Goal: Complete application form: Complete application form

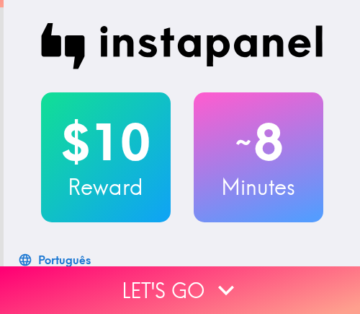
scroll to position [144, 0]
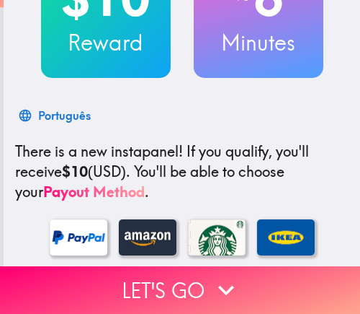
drag, startPoint x: 198, startPoint y: 283, endPoint x: 323, endPoint y: 312, distance: 128.9
click at [198, 283] on button "Let's go" at bounding box center [180, 290] width 360 height 48
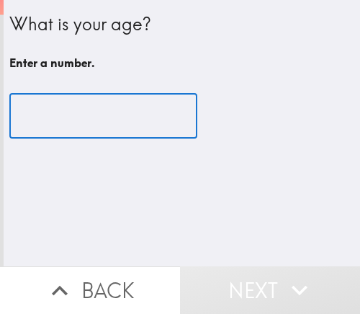
click at [60, 111] on input "number" at bounding box center [103, 116] width 188 height 45
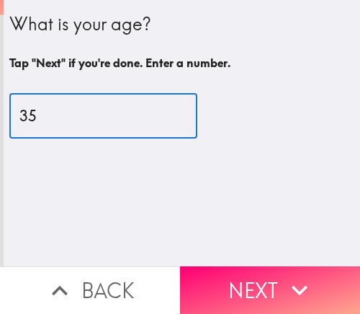
type input "35"
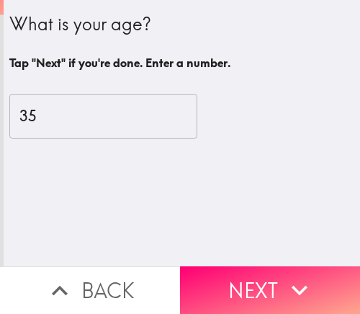
click at [298, 285] on icon "button" at bounding box center [300, 290] width 16 height 10
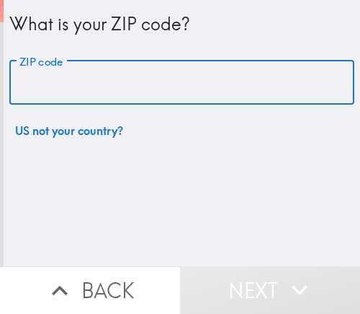
click at [105, 88] on input "ZIP code" at bounding box center [181, 83] width 345 height 45
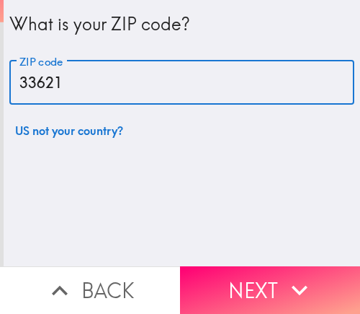
drag, startPoint x: 52, startPoint y: 83, endPoint x: 12, endPoint y: 82, distance: 39.7
click at [12, 82] on input "33621" at bounding box center [181, 83] width 345 height 45
type input "33621"
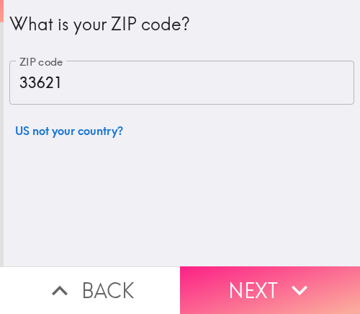
click at [296, 277] on icon "button" at bounding box center [300, 290] width 32 height 32
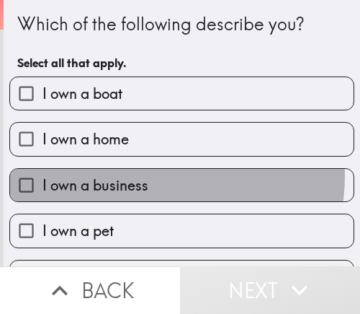
click at [141, 175] on span "I own a business" at bounding box center [96, 185] width 106 height 20
click at [43, 175] on input "I own a business" at bounding box center [26, 185] width 32 height 32
checkbox input "true"
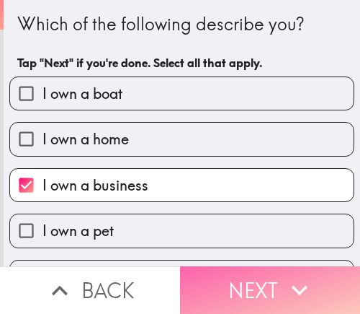
click at [276, 278] on button "Next" at bounding box center [270, 290] width 180 height 48
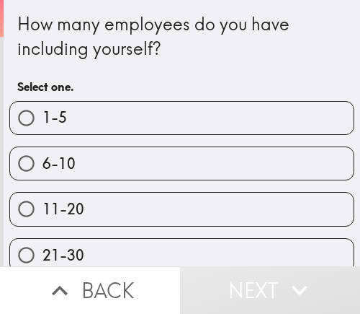
drag, startPoint x: 86, startPoint y: 156, endPoint x: 91, endPoint y: 167, distance: 11.9
click at [86, 156] on label "6-10" at bounding box center [182, 163] width 344 height 32
click at [43, 156] on input "6-10" at bounding box center [26, 163] width 32 height 32
radio input "true"
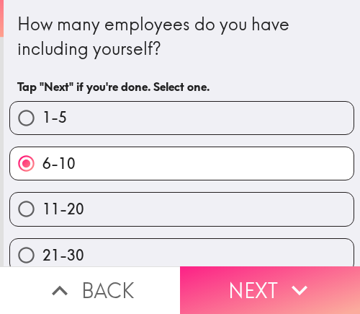
click at [218, 275] on button "Next" at bounding box center [270, 290] width 180 height 48
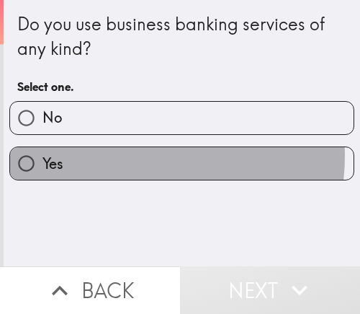
click at [125, 156] on label "Yes" at bounding box center [182, 163] width 344 height 32
click at [43, 156] on input "Yes" at bounding box center [26, 163] width 32 height 32
radio input "true"
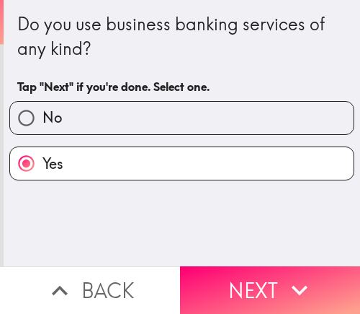
drag, startPoint x: 252, startPoint y: 271, endPoint x: 281, endPoint y: 309, distance: 47.9
click at [254, 272] on button "Next" at bounding box center [270, 290] width 180 height 48
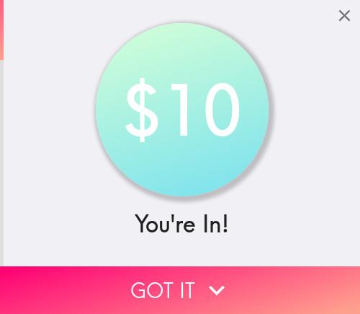
scroll to position [216, 0]
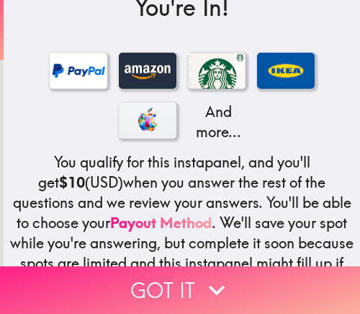
click at [202, 282] on icon "button" at bounding box center [217, 290] width 32 height 32
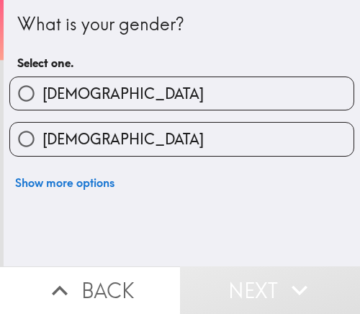
scroll to position [0, 0]
drag, startPoint x: 174, startPoint y: 155, endPoint x: 179, endPoint y: 148, distance: 8.8
click at [174, 155] on label "[DEMOGRAPHIC_DATA]" at bounding box center [182, 139] width 344 height 32
click at [43, 155] on input "[DEMOGRAPHIC_DATA]" at bounding box center [26, 139] width 32 height 32
radio input "true"
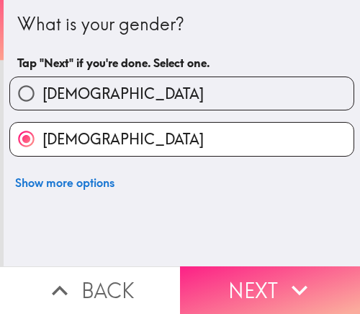
click at [241, 276] on button "Next" at bounding box center [270, 290] width 180 height 48
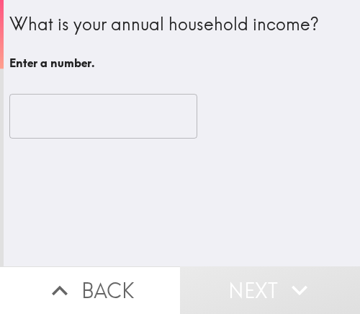
click at [118, 115] on input "number" at bounding box center [103, 116] width 188 height 45
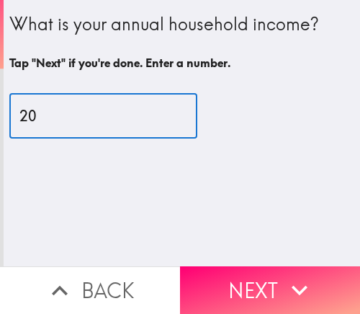
type input "20"
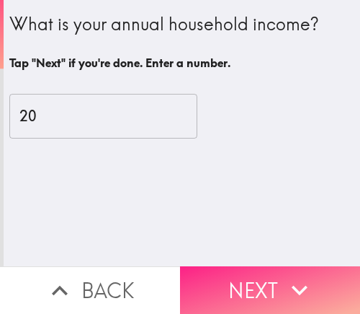
click at [316, 274] on button "Next" at bounding box center [270, 290] width 180 height 48
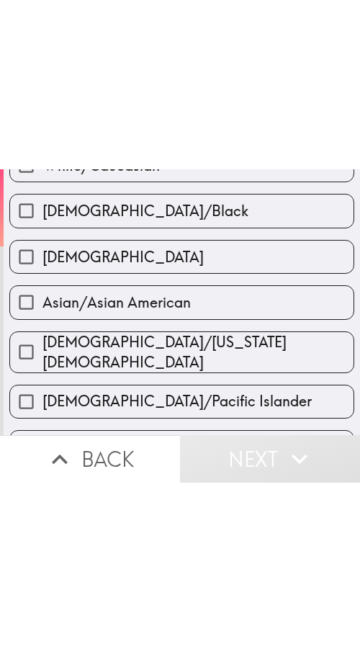
scroll to position [72, 0]
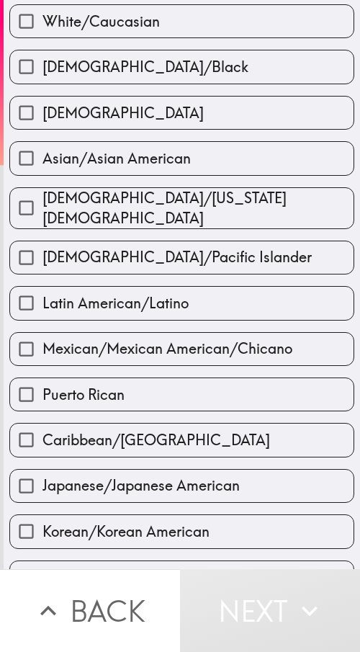
drag, startPoint x: 170, startPoint y: 69, endPoint x: 202, endPoint y: 84, distance: 35.1
click at [170, 69] on span "[DEMOGRAPHIC_DATA]/Black" at bounding box center [146, 67] width 206 height 20
click at [43, 69] on input "[DEMOGRAPHIC_DATA]/Black" at bounding box center [26, 66] width 32 height 32
checkbox input "true"
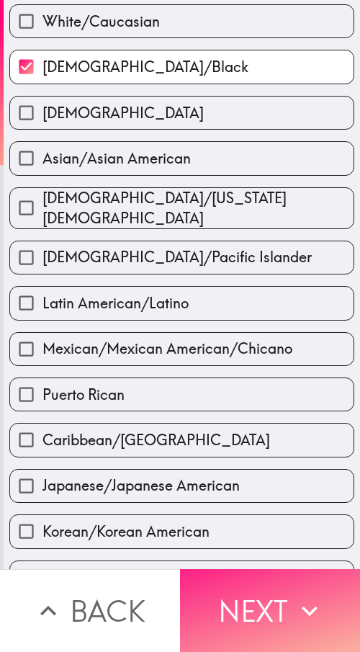
drag, startPoint x: 283, startPoint y: 583, endPoint x: 299, endPoint y: 592, distance: 18.7
click at [283, 313] on button "Next" at bounding box center [270, 610] width 180 height 83
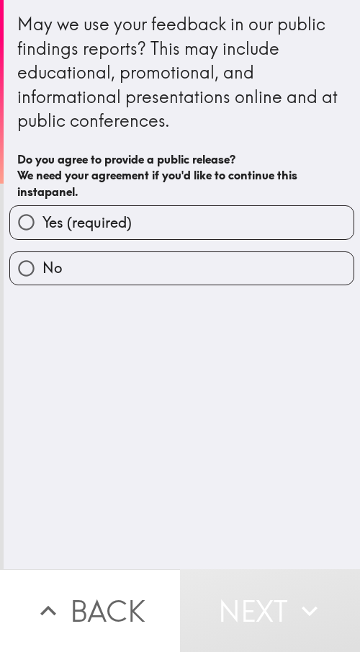
click at [197, 229] on label "Yes (required)" at bounding box center [182, 222] width 344 height 32
click at [43, 229] on input "Yes (required)" at bounding box center [26, 222] width 32 height 32
radio input "true"
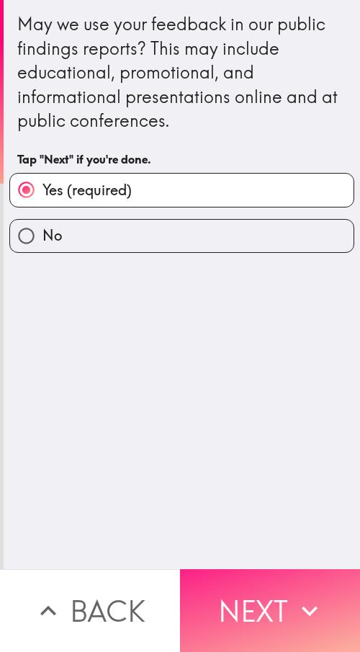
click at [277, 313] on button "Next" at bounding box center [270, 610] width 180 height 83
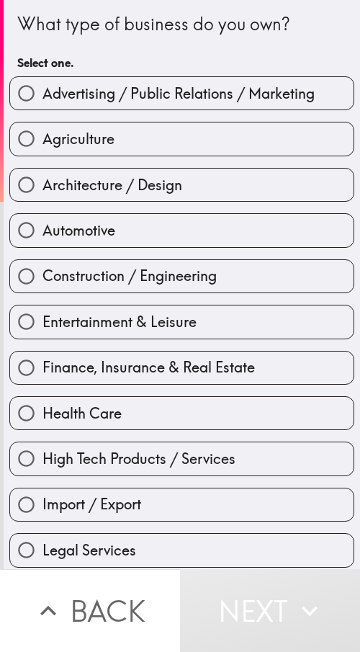
click at [161, 152] on label "Agriculture" at bounding box center [182, 139] width 344 height 32
click at [43, 152] on input "Agriculture" at bounding box center [26, 139] width 32 height 32
radio input "true"
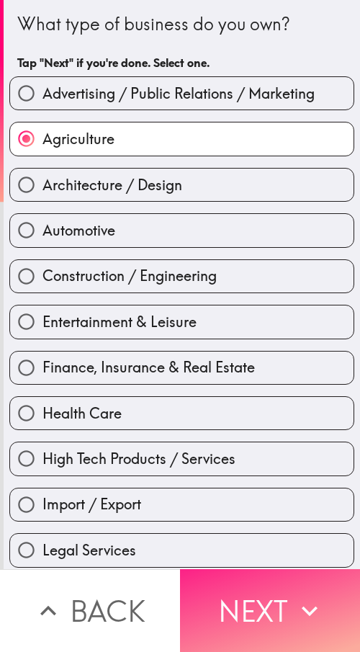
click at [252, 313] on button "Next" at bounding box center [270, 610] width 180 height 83
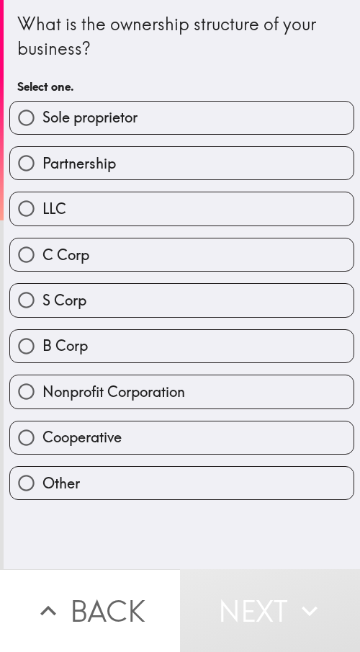
drag, startPoint x: 154, startPoint y: 67, endPoint x: 17, endPoint y: 489, distance: 444.3
click at [17, 313] on div "What is the ownership structure of your business? Select one. Sole proprietor P…" at bounding box center [182, 250] width 357 height 500
drag, startPoint x: 144, startPoint y: 115, endPoint x: 340, endPoint y: 133, distance: 196.9
click at [144, 115] on label "Sole proprietor" at bounding box center [182, 118] width 344 height 32
click at [43, 115] on input "Sole proprietor" at bounding box center [26, 118] width 32 height 32
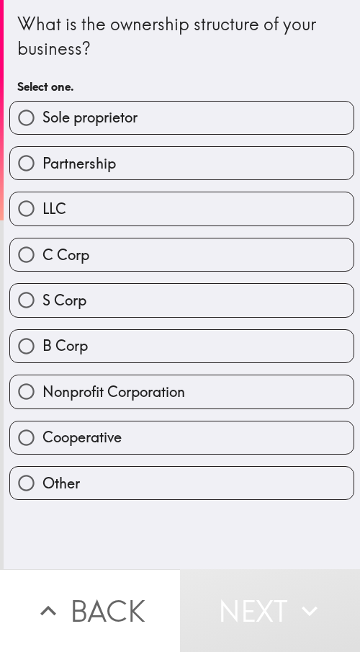
radio input "true"
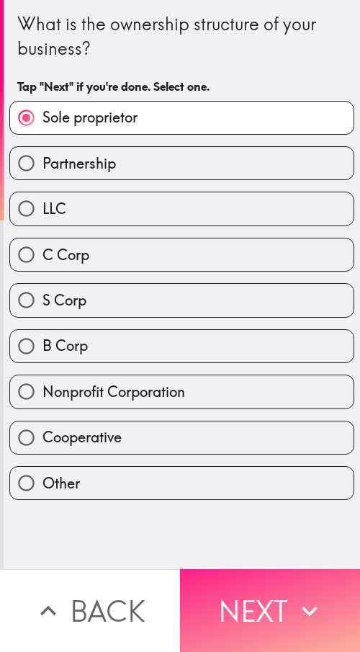
drag, startPoint x: 305, startPoint y: 608, endPoint x: 332, endPoint y: 588, distance: 33.6
click at [305, 313] on icon "button" at bounding box center [310, 611] width 32 height 32
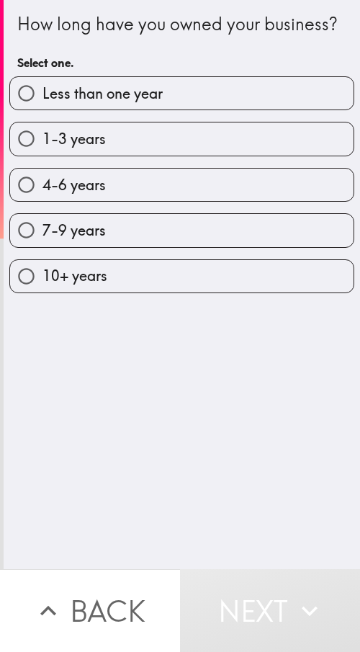
drag, startPoint x: 268, startPoint y: 81, endPoint x: 19, endPoint y: 252, distance: 301.7
click at [19, 252] on div "How long have you owned your business? Select one. Less than one year 1-3 years…" at bounding box center [182, 146] width 357 height 293
drag, startPoint x: 152, startPoint y: 204, endPoint x: 183, endPoint y: 206, distance: 31.1
click at [152, 201] on label "4-6 years" at bounding box center [182, 185] width 344 height 32
click at [43, 201] on input "4-6 years" at bounding box center [26, 185] width 32 height 32
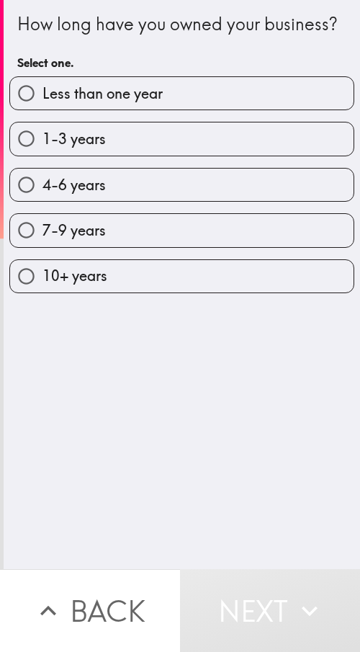
radio input "true"
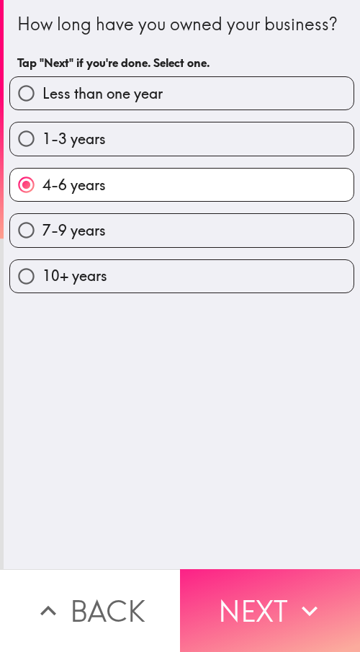
drag, startPoint x: 270, startPoint y: 604, endPoint x: 345, endPoint y: 618, distance: 76.9
click at [269, 313] on button "Next" at bounding box center [270, 610] width 180 height 83
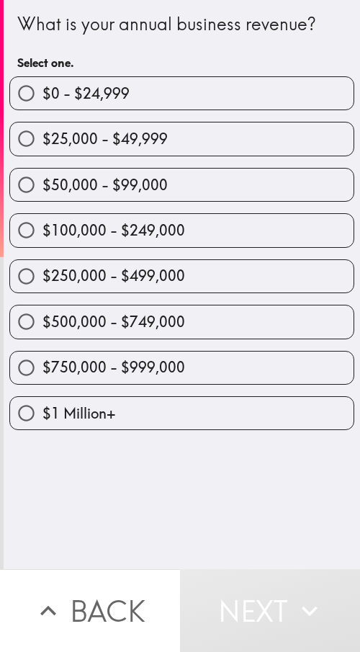
drag, startPoint x: 179, startPoint y: 230, endPoint x: 353, endPoint y: 289, distance: 183.5
click at [179, 230] on label "$100,000 - $249,000" at bounding box center [182, 230] width 344 height 32
click at [43, 230] on input "$100,000 - $249,000" at bounding box center [26, 230] width 32 height 32
radio input "true"
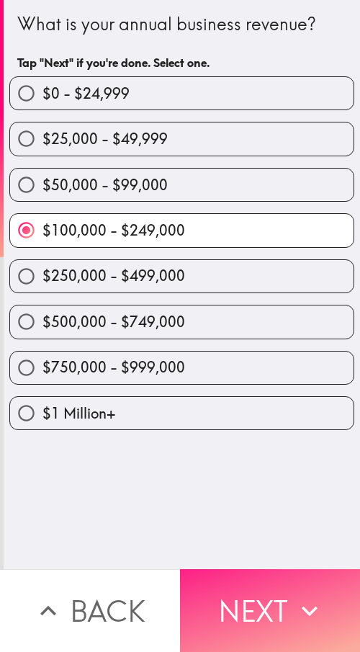
click at [285, 313] on button "Next" at bounding box center [270, 610] width 180 height 83
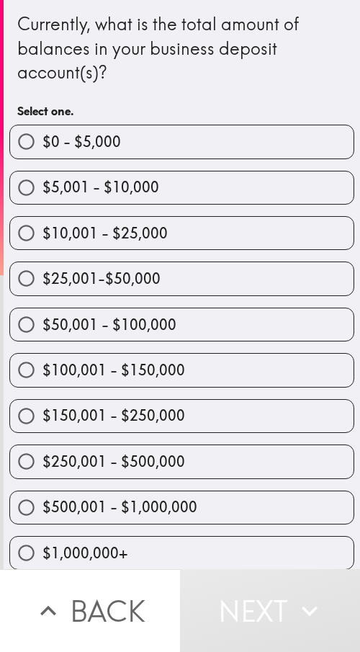
drag, startPoint x: 169, startPoint y: 262, endPoint x: 203, endPoint y: 286, distance: 41.8
click at [169, 262] on div "$25,001-$50,000" at bounding box center [181, 279] width 345 height 34
click at [174, 313] on div "$150,001 - $250,000" at bounding box center [176, 410] width 357 height 45
click at [179, 313] on label "$100,001 - $150,000" at bounding box center [182, 370] width 344 height 32
click at [43, 313] on input "$100,001 - $150,000" at bounding box center [26, 370] width 32 height 32
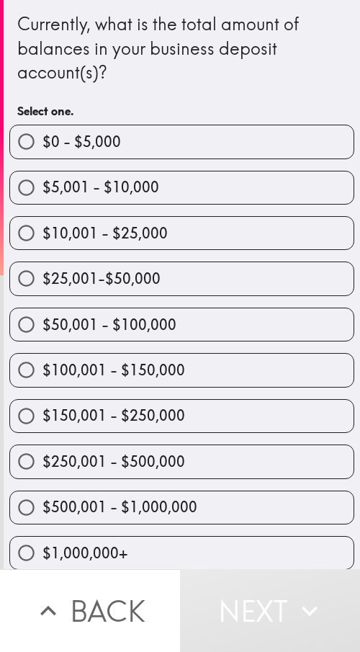
radio input "true"
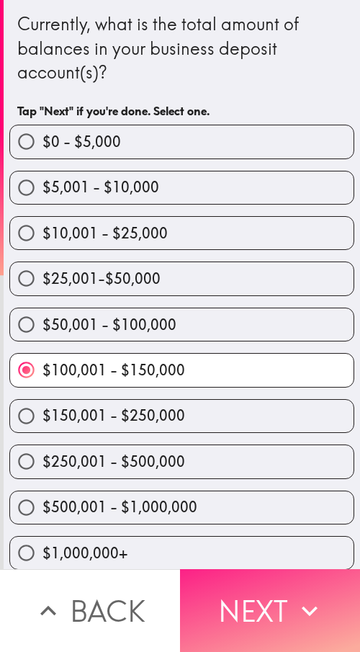
click at [275, 313] on button "Next" at bounding box center [270, 610] width 180 height 83
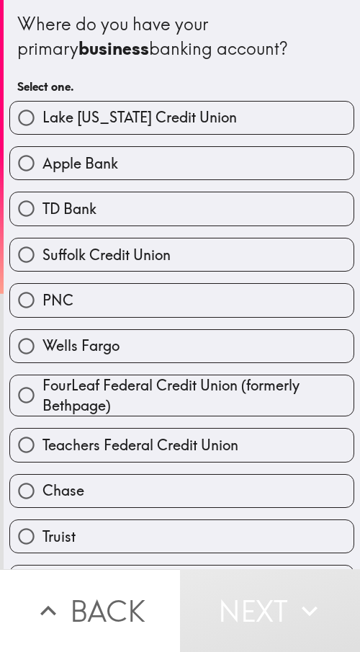
click at [180, 190] on div "TD Bank" at bounding box center [176, 202] width 357 height 45
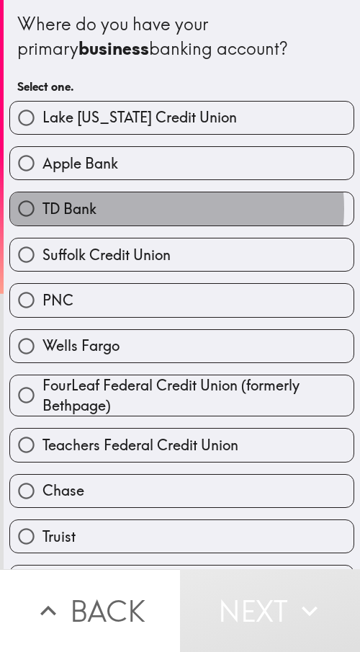
click at [163, 208] on label "TD Bank" at bounding box center [182, 208] width 344 height 32
click at [43, 208] on input "TD Bank" at bounding box center [26, 208] width 32 height 32
radio input "true"
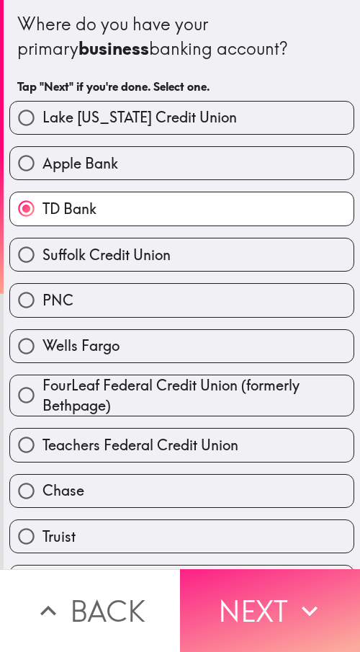
click at [294, 313] on icon "button" at bounding box center [310, 611] width 32 height 32
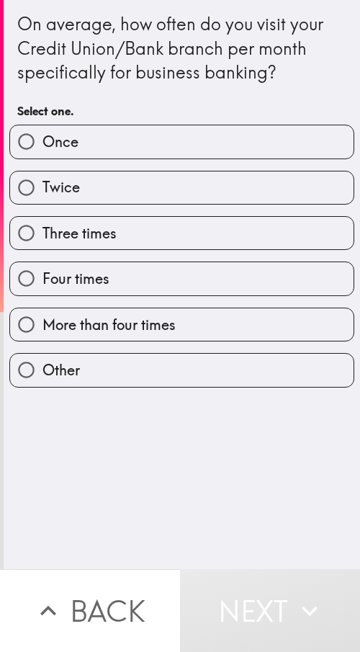
drag, startPoint x: 167, startPoint y: 236, endPoint x: 208, endPoint y: 246, distance: 42.3
click at [167, 236] on label "Three times" at bounding box center [182, 233] width 344 height 32
click at [43, 236] on input "Three times" at bounding box center [26, 233] width 32 height 32
radio input "true"
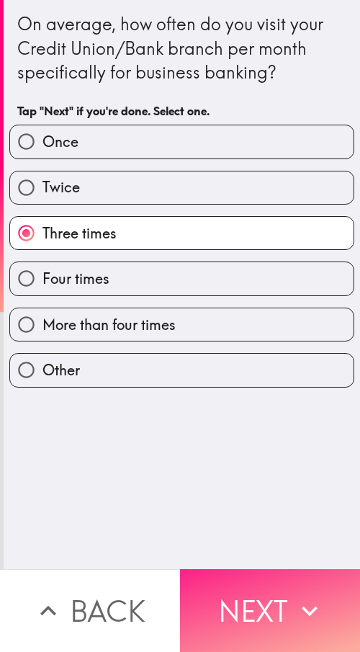
click at [269, 313] on button "Next" at bounding box center [270, 610] width 180 height 83
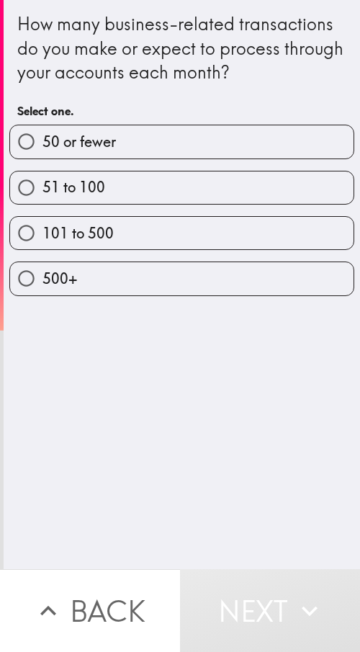
drag, startPoint x: 111, startPoint y: 196, endPoint x: 227, endPoint y: 221, distance: 118.8
click at [112, 195] on label "51 to 100" at bounding box center [182, 188] width 344 height 32
click at [43, 195] on input "51 to 100" at bounding box center [26, 188] width 32 height 32
radio input "true"
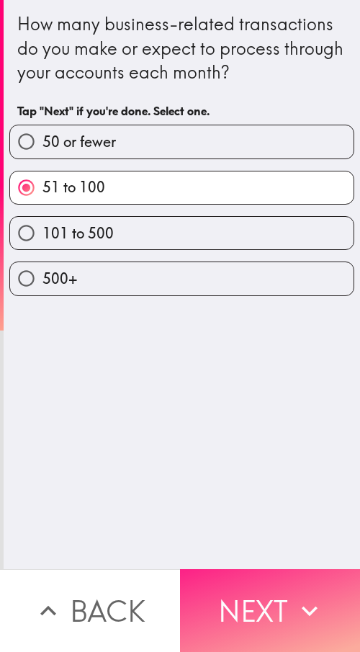
drag, startPoint x: 298, startPoint y: 602, endPoint x: 300, endPoint y: 566, distance: 36.1
click at [298, 313] on icon "button" at bounding box center [310, 611] width 32 height 32
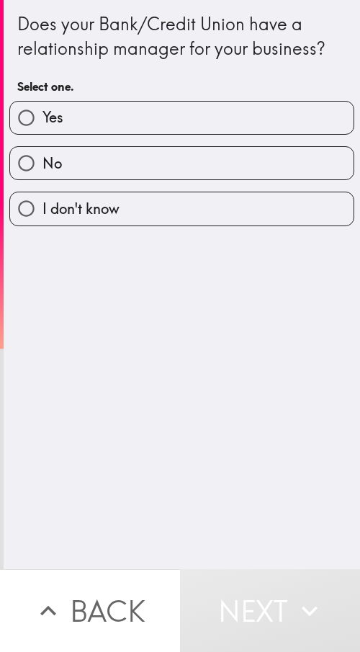
click at [184, 125] on label "Yes" at bounding box center [182, 118] width 344 height 32
click at [43, 125] on input "Yes" at bounding box center [26, 118] width 32 height 32
radio input "true"
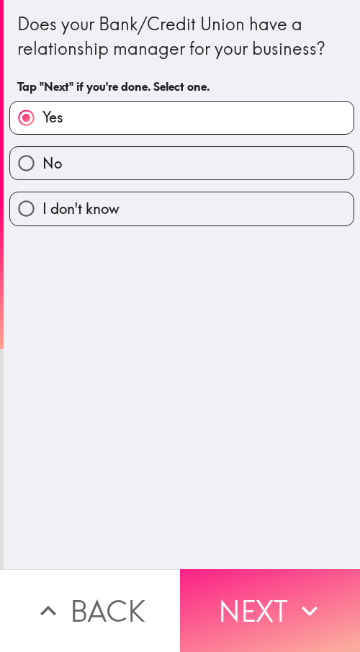
click at [270, 313] on button "Next" at bounding box center [270, 610] width 180 height 83
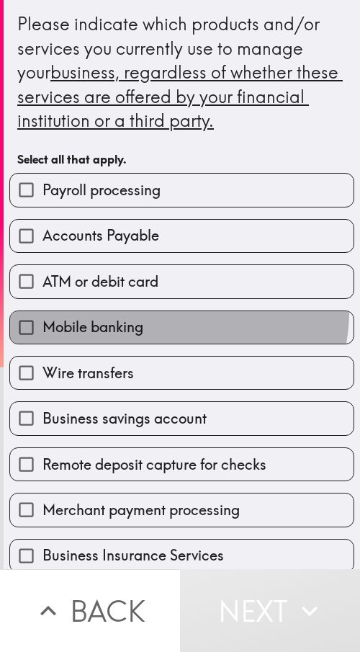
click at [172, 312] on label "Mobile banking" at bounding box center [182, 327] width 344 height 32
click at [43, 312] on input "Mobile banking" at bounding box center [26, 327] width 32 height 32
checkbox input "true"
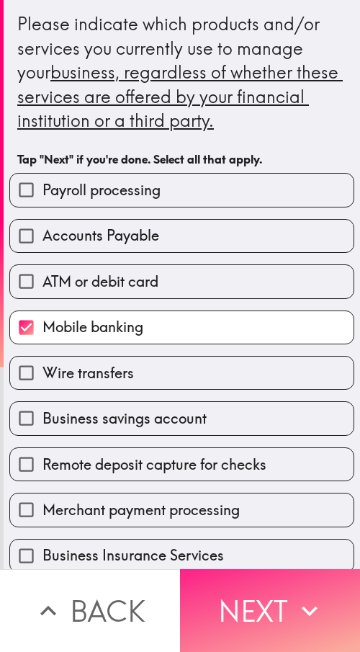
click at [319, 313] on icon "button" at bounding box center [310, 611] width 32 height 32
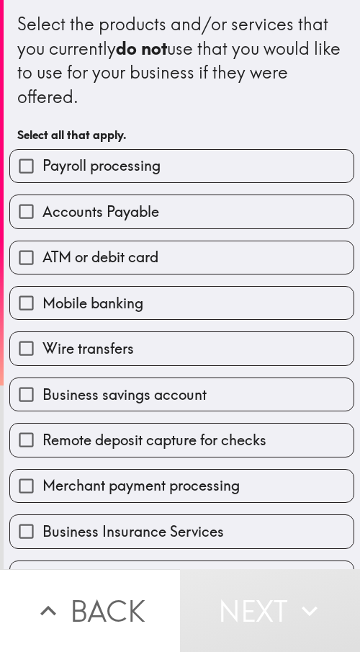
click at [197, 283] on div "Mobile banking" at bounding box center [176, 297] width 357 height 45
drag, startPoint x: 190, startPoint y: 380, endPoint x: 192, endPoint y: 387, distance: 7.8
click at [190, 313] on label "Business savings account" at bounding box center [182, 394] width 344 height 32
click at [43, 313] on input "Business savings account" at bounding box center [26, 394] width 32 height 32
checkbox input "true"
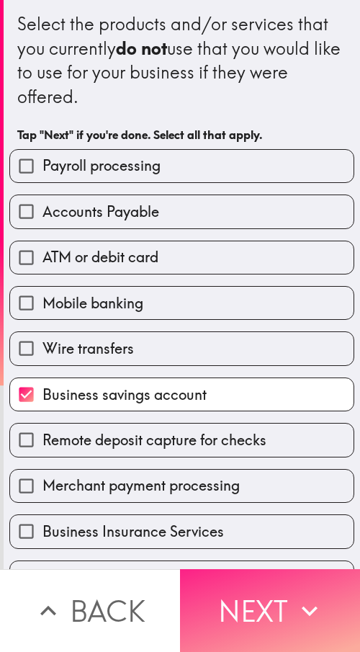
click at [264, 313] on button "Next" at bounding box center [270, 610] width 180 height 83
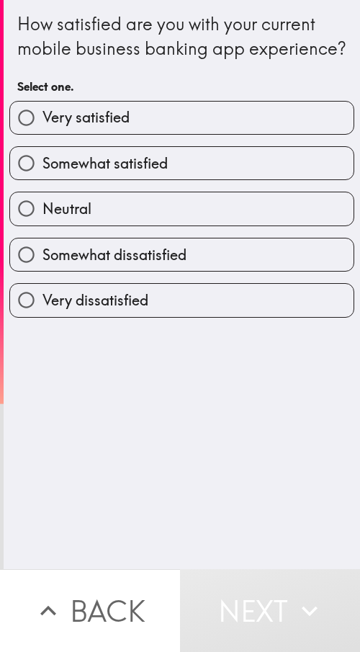
click at [159, 225] on label "Neutral" at bounding box center [182, 208] width 344 height 32
click at [43, 225] on input "Neutral" at bounding box center [26, 208] width 32 height 32
radio input "true"
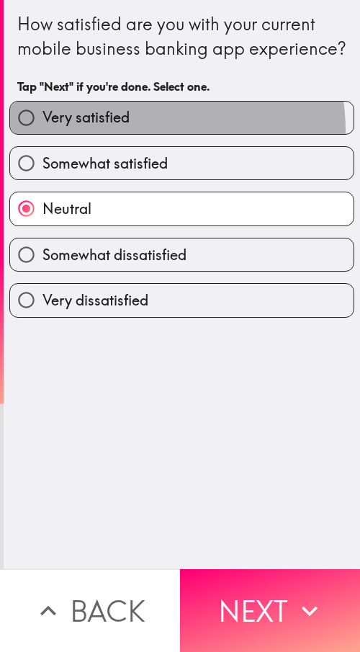
click at [136, 134] on label "Very satisfied" at bounding box center [182, 118] width 344 height 32
click at [43, 134] on input "Very satisfied" at bounding box center [26, 118] width 32 height 32
radio input "true"
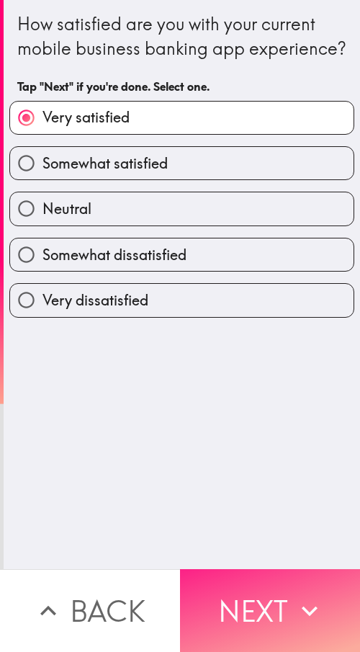
click at [285, 313] on button "Next" at bounding box center [270, 610] width 180 height 83
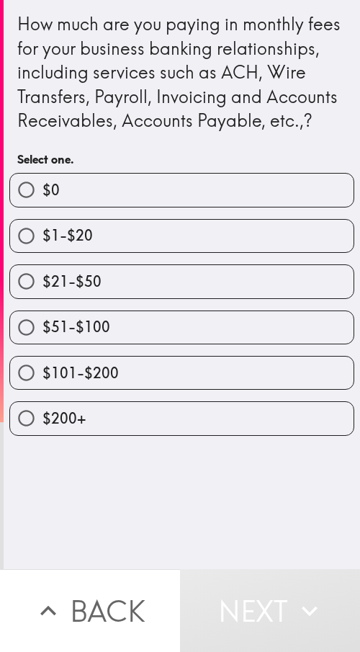
drag, startPoint x: 143, startPoint y: 302, endPoint x: 354, endPoint y: 338, distance: 214.3
click at [143, 298] on label "$21-$50" at bounding box center [182, 281] width 344 height 32
click at [43, 298] on input "$21-$50" at bounding box center [26, 281] width 32 height 32
radio input "true"
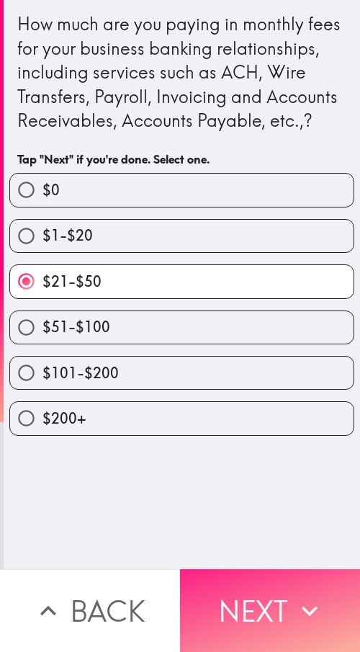
click at [278, 313] on button "Next" at bounding box center [270, 610] width 180 height 83
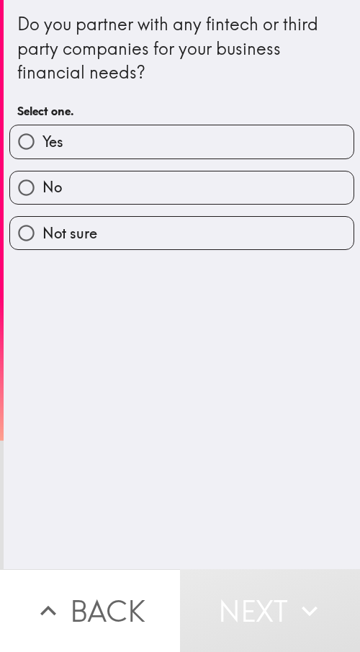
click at [173, 152] on label "Yes" at bounding box center [182, 141] width 344 height 32
click at [43, 152] on input "Yes" at bounding box center [26, 141] width 32 height 32
radio input "true"
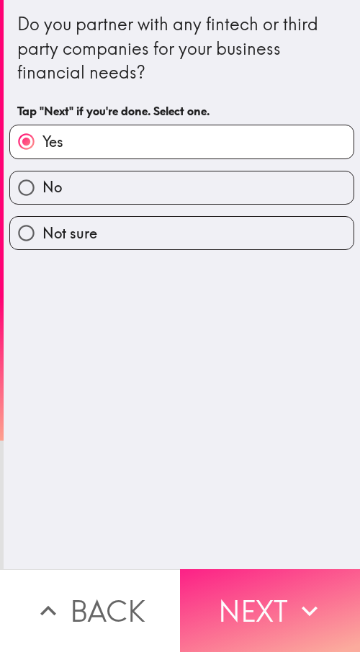
click at [294, 313] on icon "button" at bounding box center [310, 611] width 32 height 32
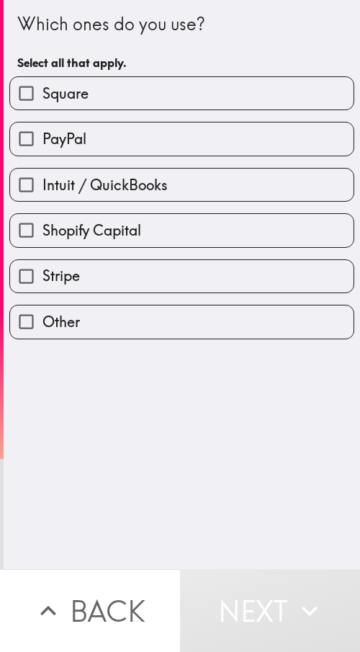
click at [170, 215] on label "Shopify Capital" at bounding box center [182, 230] width 344 height 32
click at [43, 215] on input "Shopify Capital" at bounding box center [26, 230] width 32 height 32
checkbox input "true"
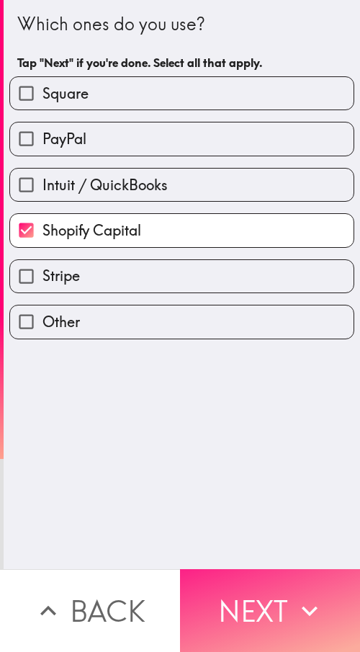
click at [296, 313] on icon "button" at bounding box center [310, 611] width 32 height 32
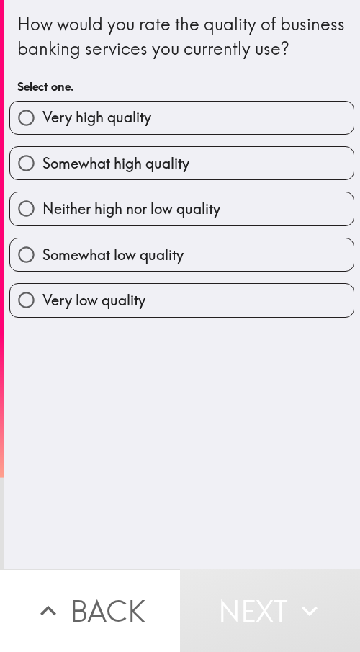
click at [180, 213] on div "Neither high nor low quality" at bounding box center [176, 202] width 357 height 45
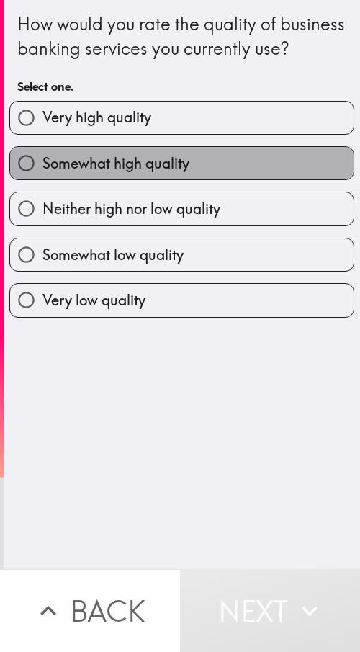
drag, startPoint x: 267, startPoint y: 173, endPoint x: 257, endPoint y: 182, distance: 13.8
click at [263, 174] on label "Somewhat high quality" at bounding box center [182, 163] width 344 height 32
click at [43, 174] on input "Somewhat high quality" at bounding box center [26, 163] width 32 height 32
radio input "true"
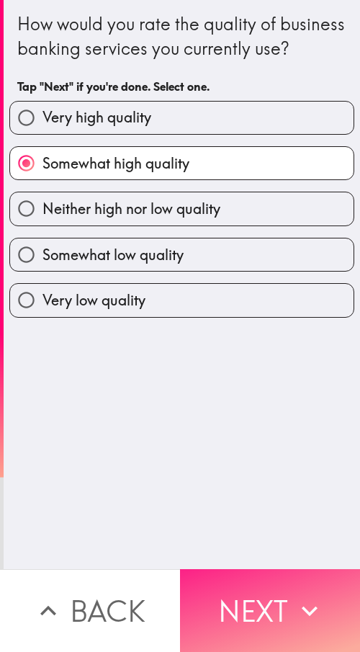
drag, startPoint x: 301, startPoint y: 577, endPoint x: 311, endPoint y: 580, distance: 10.5
click at [301, 313] on button "Next" at bounding box center [270, 610] width 180 height 83
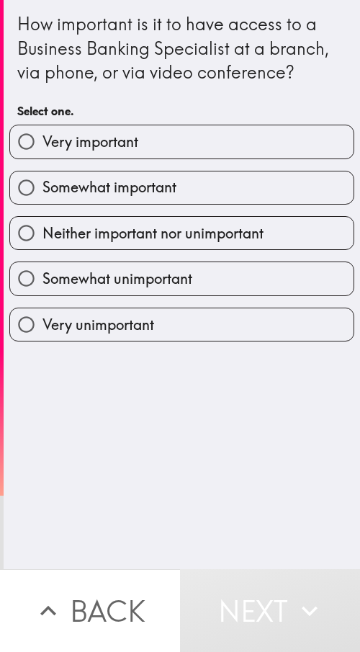
drag, startPoint x: 227, startPoint y: 141, endPoint x: 355, endPoint y: 190, distance: 136.4
click at [226, 141] on label "Very important" at bounding box center [182, 141] width 344 height 32
click at [43, 141] on input "Very important" at bounding box center [26, 141] width 32 height 32
radio input "true"
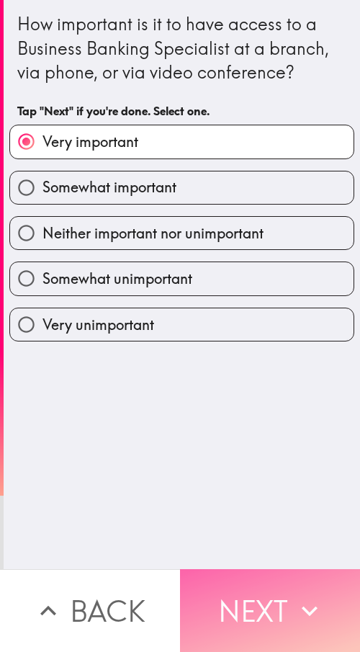
click at [281, 313] on button "Next" at bounding box center [270, 610] width 180 height 83
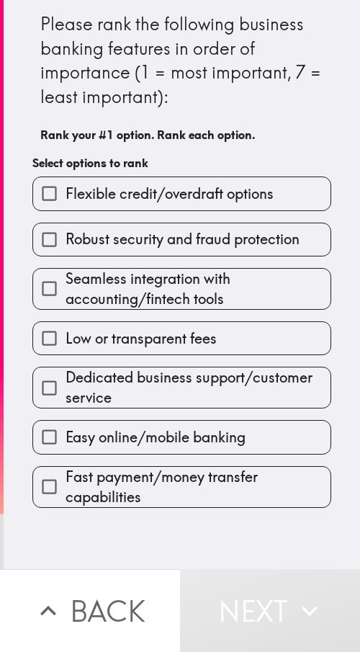
drag, startPoint x: 72, startPoint y: 239, endPoint x: 14, endPoint y: 562, distance: 328.1
click at [14, 313] on div "Please rank the following business banking features in order of importance (1 =…" at bounding box center [180, 326] width 360 height 652
drag, startPoint x: 164, startPoint y: 376, endPoint x: 247, endPoint y: 387, distance: 83.6
click at [164, 313] on span "Dedicated business support/customer service" at bounding box center [198, 388] width 265 height 40
click at [66, 313] on input "Dedicated business support/customer service" at bounding box center [49, 388] width 32 height 32
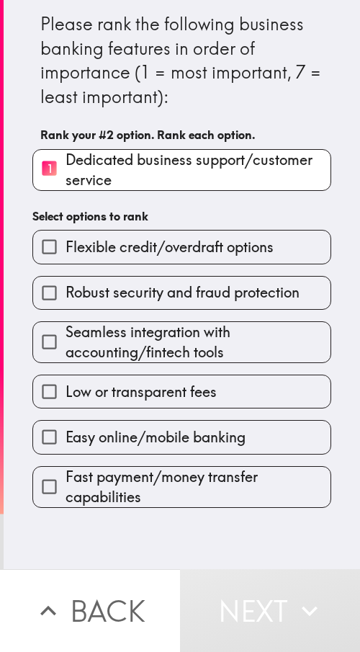
click at [208, 313] on div "Seamless integration with accounting/fintech tools" at bounding box center [176, 336] width 311 height 53
click at [208, 262] on label "Flexible credit/overdraft options" at bounding box center [182, 247] width 298 height 32
click at [66, 262] on input "Flexible credit/overdraft options" at bounding box center [49, 247] width 32 height 32
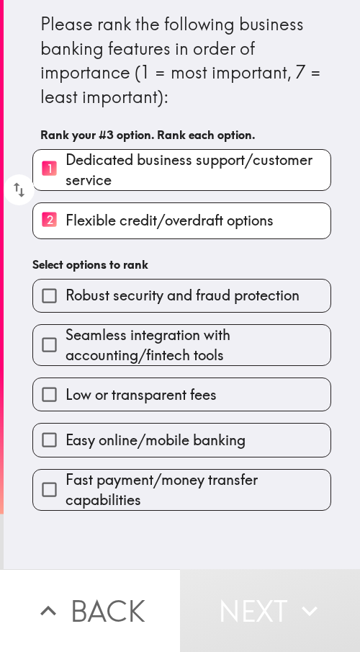
drag, startPoint x: 53, startPoint y: 294, endPoint x: 68, endPoint y: 369, distance: 76.6
click at [53, 298] on input "Robust security and fraud protection" at bounding box center [49, 296] width 32 height 32
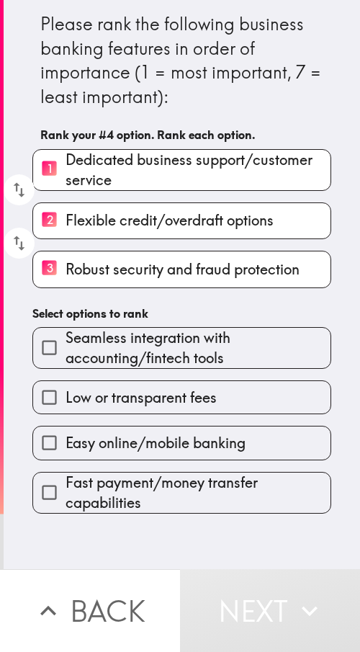
click at [58, 313] on input "Low or transparent fees" at bounding box center [49, 397] width 32 height 32
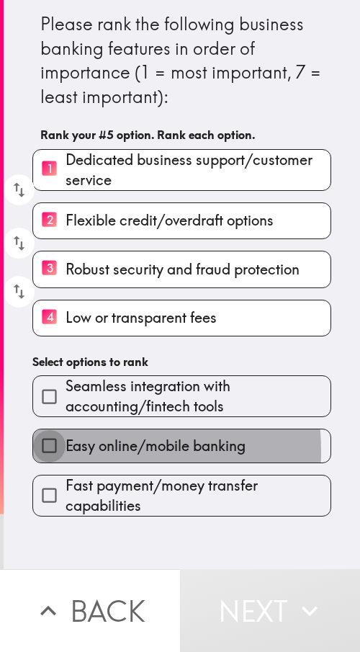
drag, startPoint x: 51, startPoint y: 451, endPoint x: 41, endPoint y: 495, distance: 44.4
click at [51, 313] on input "Easy online/mobile banking" at bounding box center [49, 446] width 32 height 32
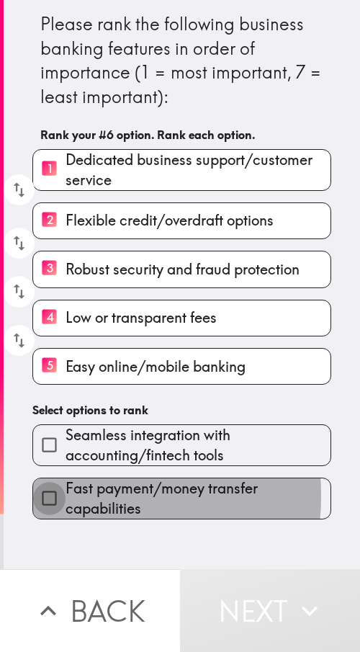
click at [41, 313] on input "Fast payment/money transfer capabilities" at bounding box center [49, 498] width 32 height 32
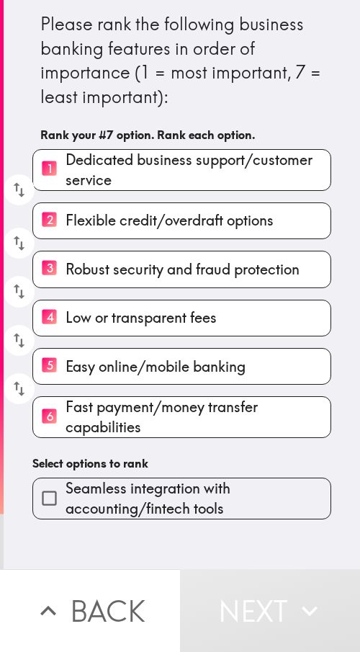
click at [33, 313] on input "Seamless integration with accounting/fintech tools" at bounding box center [49, 498] width 32 height 32
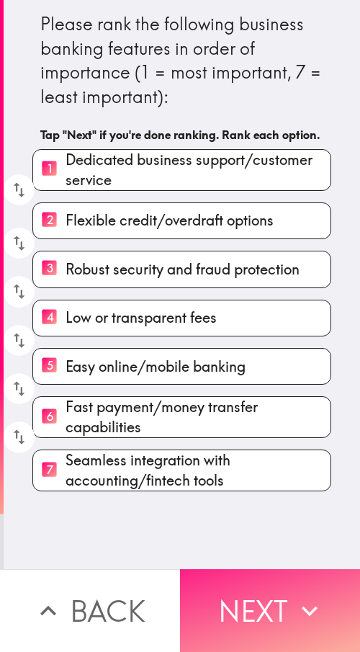
click at [320, 313] on icon "button" at bounding box center [310, 611] width 32 height 32
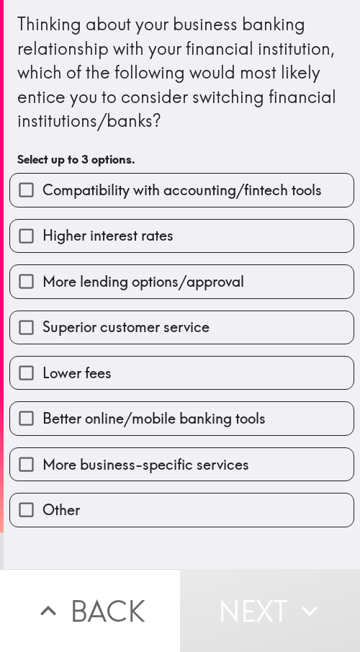
drag, startPoint x: 184, startPoint y: 245, endPoint x: 190, endPoint y: 266, distance: 21.7
click at [184, 245] on label "Higher interest rates" at bounding box center [182, 236] width 344 height 32
click at [43, 245] on input "Higher interest rates" at bounding box center [26, 236] width 32 height 32
checkbox input "true"
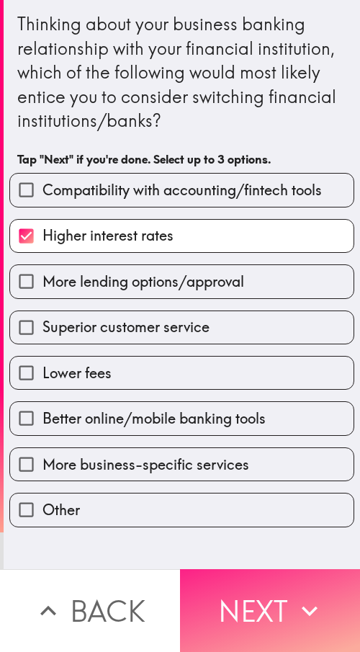
click at [268, 313] on button "Next" at bounding box center [270, 610] width 180 height 83
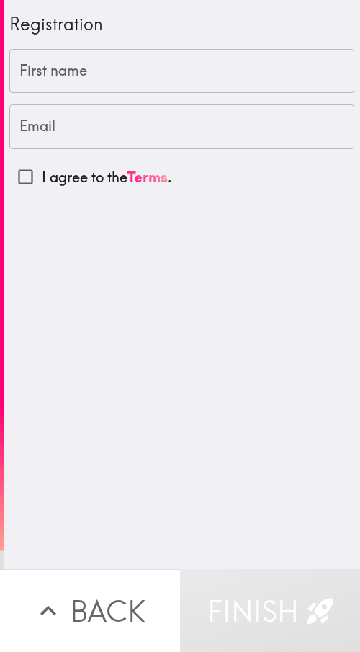
click at [172, 61] on input "First name" at bounding box center [181, 71] width 345 height 45
click at [143, 63] on input "First name" at bounding box center [181, 71] width 345 height 45
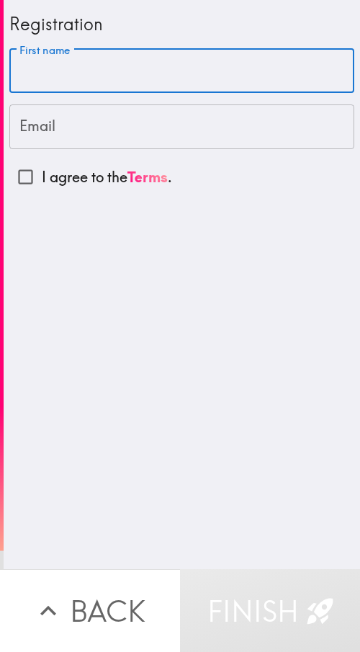
paste input "[PERSON_NAME]"
type input "[PERSON_NAME]"
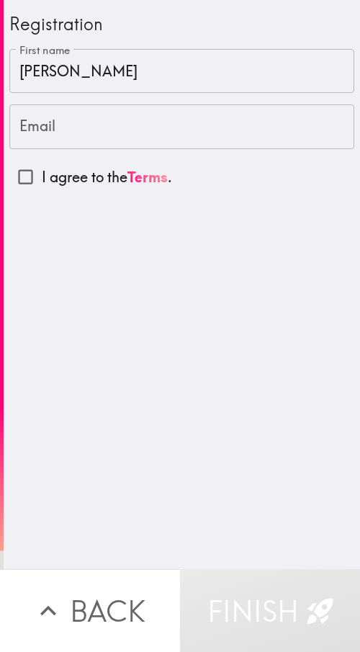
click at [109, 133] on input "Email" at bounding box center [181, 127] width 345 height 45
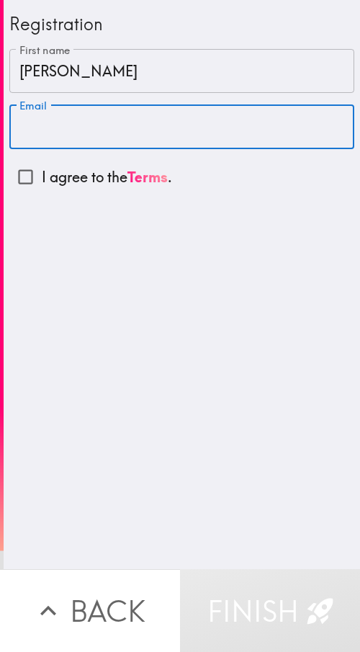
paste input "[EMAIL_ADDRESS][DOMAIN_NAME]"
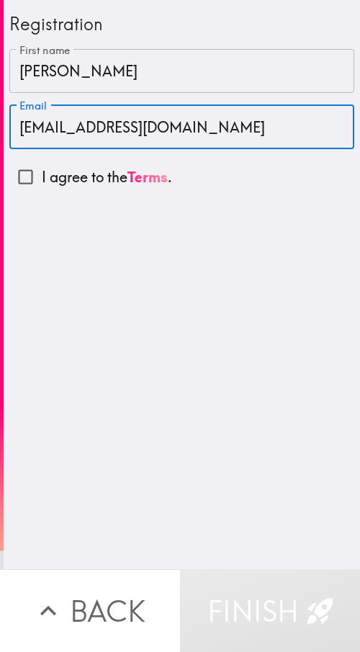
type input "[EMAIL_ADDRESS][DOMAIN_NAME]"
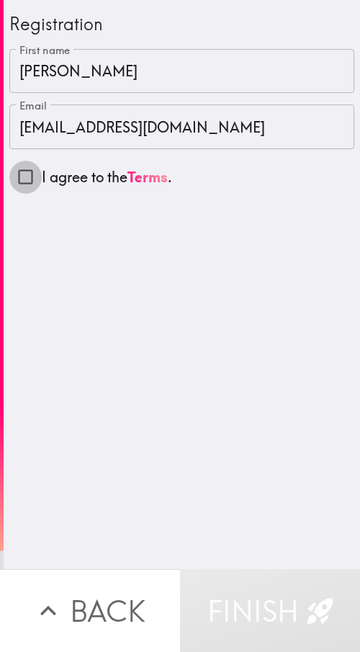
drag, startPoint x: 23, startPoint y: 176, endPoint x: 81, endPoint y: 292, distance: 129.6
click at [22, 175] on input "I agree to the Terms ." at bounding box center [25, 177] width 32 height 32
checkbox input "true"
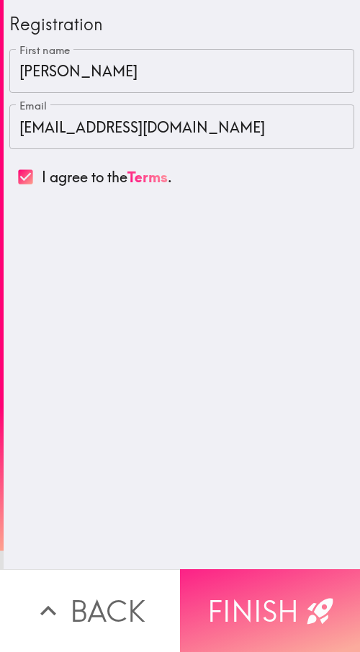
click at [267, 313] on button "Finish" at bounding box center [270, 610] width 180 height 83
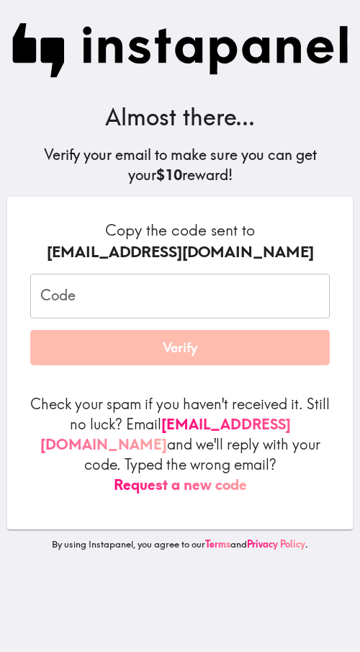
click at [197, 301] on input "Code" at bounding box center [180, 296] width 300 height 45
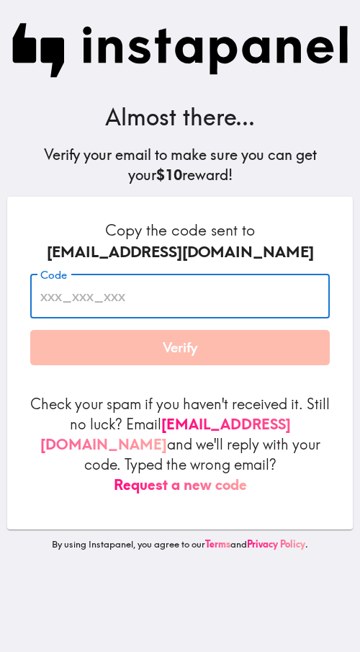
paste input "PuM_g3m_62r"
type input "PuM_g3m_62r"
click at [179, 313] on button "Verify" at bounding box center [180, 348] width 300 height 36
